Goal: Communication & Community: Participate in discussion

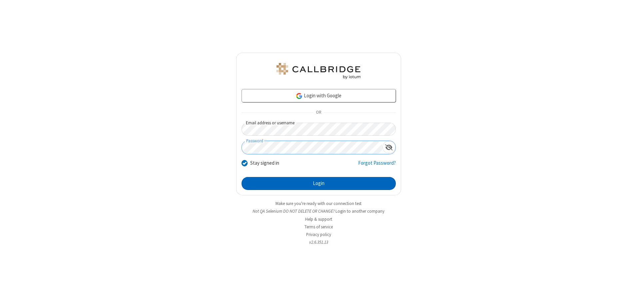
click at [318, 183] on button "Login" at bounding box center [318, 183] width 154 height 13
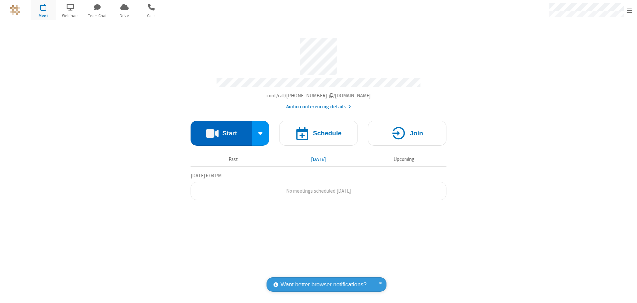
click at [221, 131] on button "Start" at bounding box center [221, 133] width 62 height 25
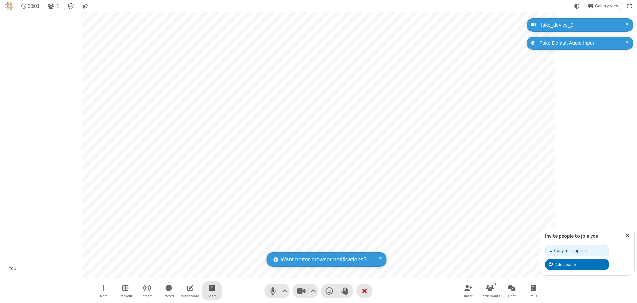
click at [212, 287] on span "Start sharing" at bounding box center [212, 287] width 6 height 8
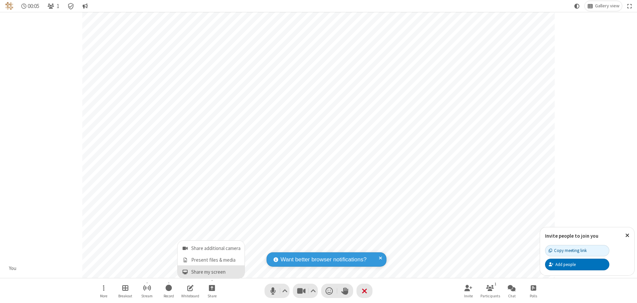
click at [185, 271] on span "Share my screen" at bounding box center [185, 272] width 8 height 6
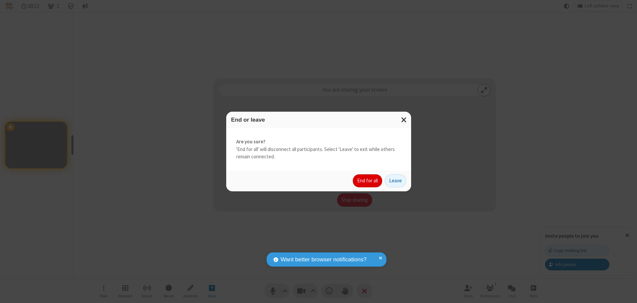
click at [368, 180] on button "End for all" at bounding box center [367, 180] width 29 height 13
